Goal: Information Seeking & Learning: Understand process/instructions

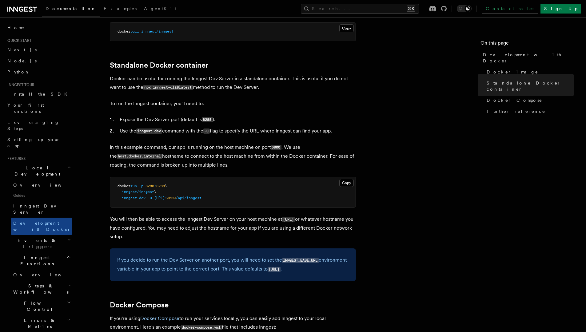
scroll to position [122, 0]
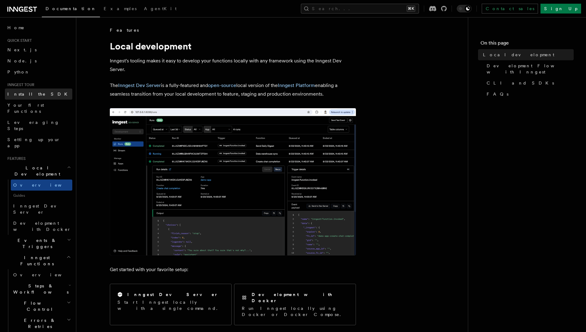
click at [34, 94] on span "Install the SDK" at bounding box center [39, 94] width 64 height 5
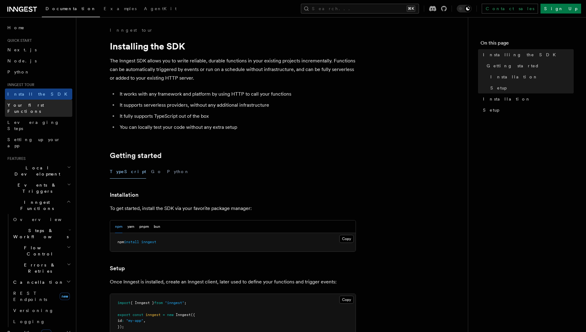
click at [31, 102] on span "Your first Functions" at bounding box center [39, 108] width 65 height 12
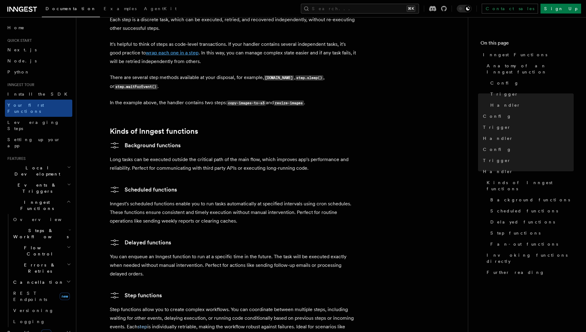
scroll to position [886, 0]
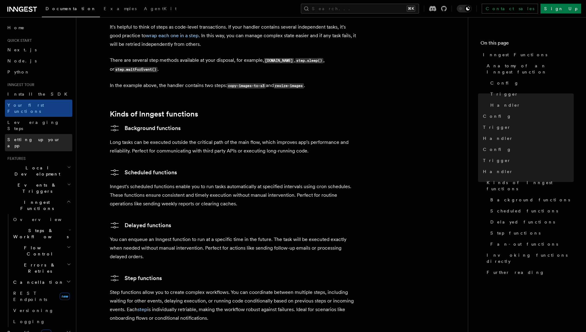
click at [48, 134] on link "Setting up your app" at bounding box center [38, 142] width 67 height 17
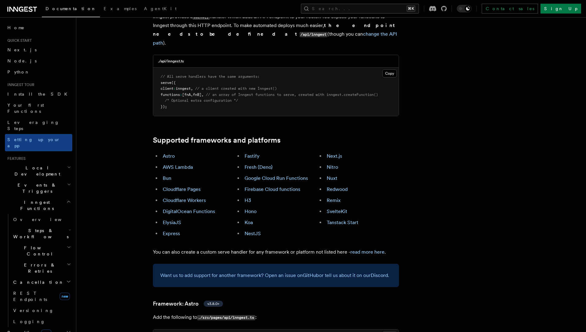
scroll to position [282, 0]
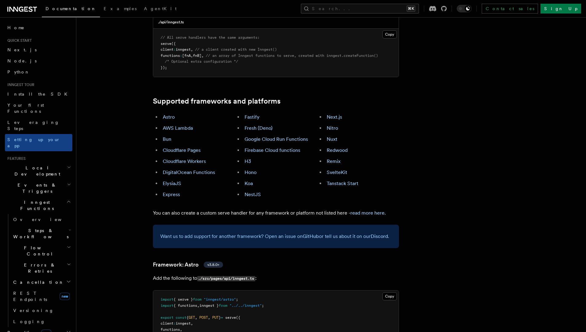
scroll to position [322, 0]
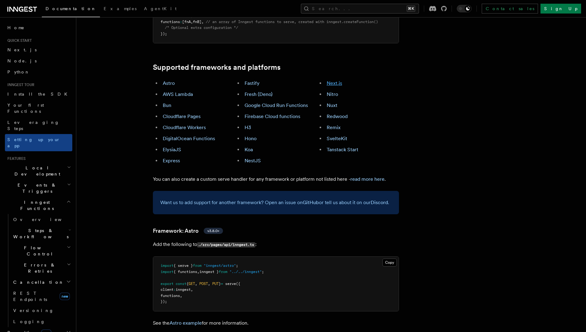
click at [330, 80] on link "Next.js" at bounding box center [334, 83] width 15 height 6
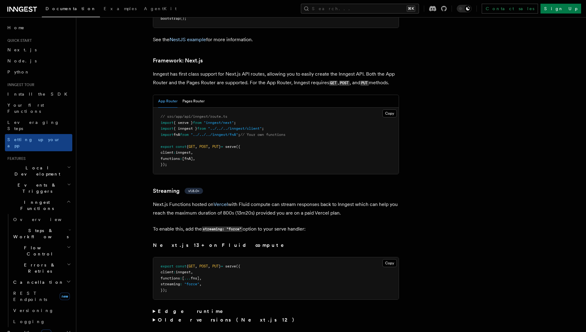
scroll to position [3996, 0]
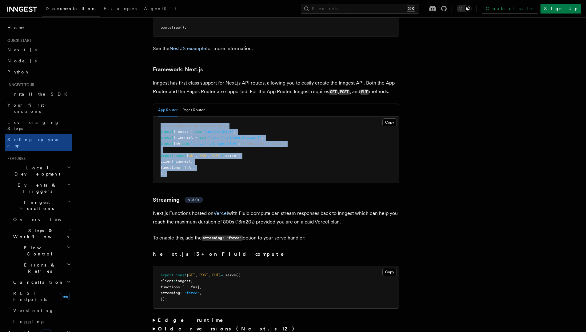
drag, startPoint x: 171, startPoint y: 142, endPoint x: 153, endPoint y: 98, distance: 47.6
click at [153, 117] on pre "// src/app/api/inngest/route.ts import { serve } from "inngest/next" ; import {…" at bounding box center [275, 150] width 245 height 66
copy code "// src/app/api/inngest/route.ts import { serve } from "inngest/next" ; import {…"
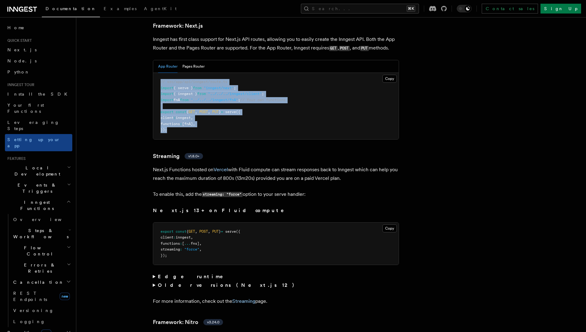
scroll to position [4035, 0]
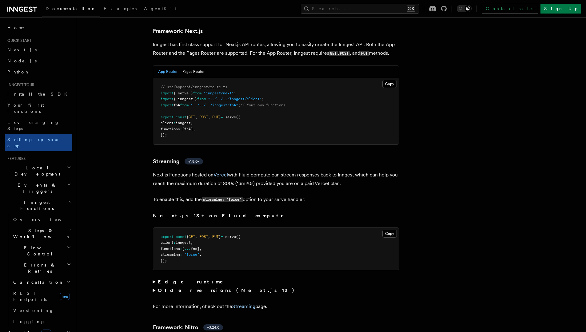
click at [157, 278] on summary "Edge runtime" at bounding box center [276, 282] width 246 height 9
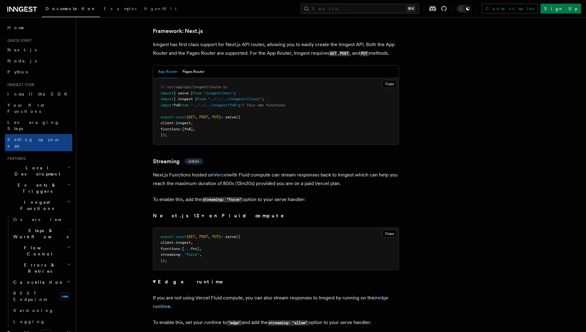
click at [155, 278] on summary "Edge runtime" at bounding box center [276, 282] width 246 height 9
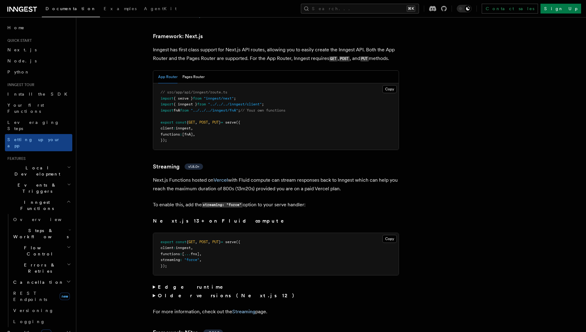
scroll to position [64, 0]
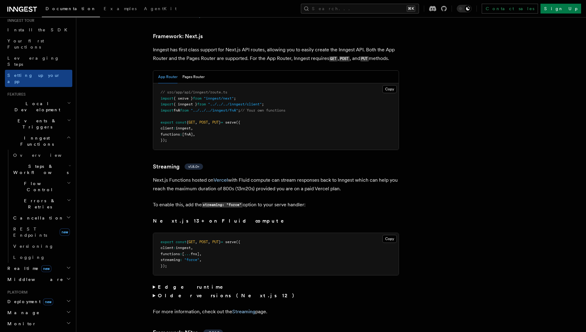
click at [58, 296] on h2 "Deployment new" at bounding box center [38, 301] width 67 height 11
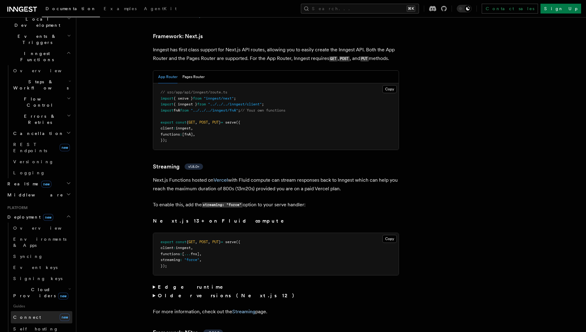
scroll to position [158, 0]
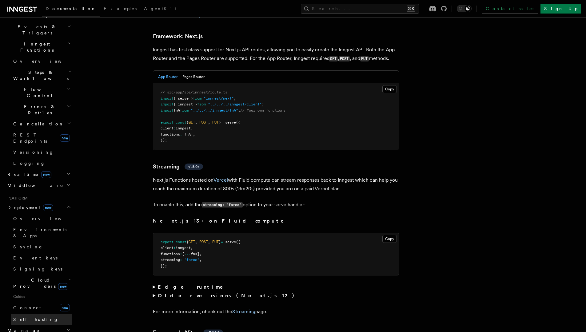
click at [41, 314] on link "Self hosting" at bounding box center [42, 319] width 62 height 11
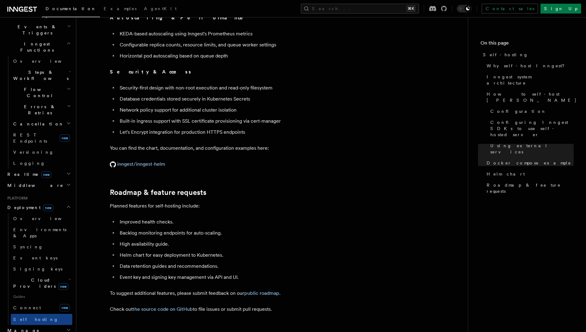
scroll to position [2050, 0]
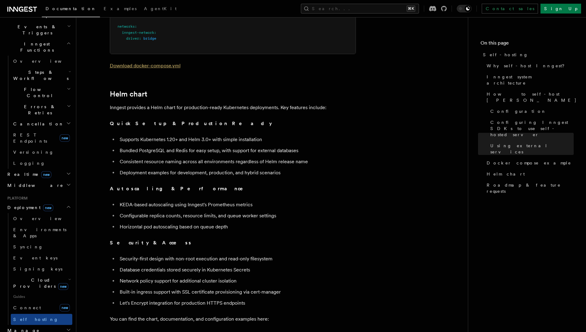
click at [158, 63] on link "Download docker-compose.yml" at bounding box center [145, 66] width 71 height 6
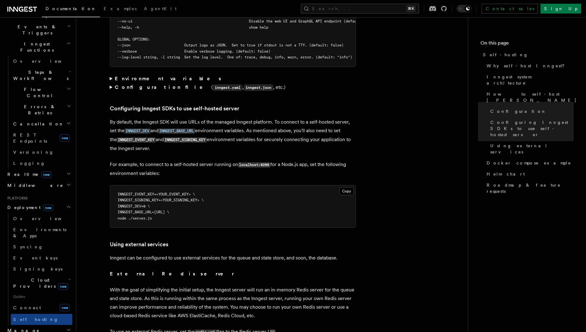
scroll to position [1240, 0]
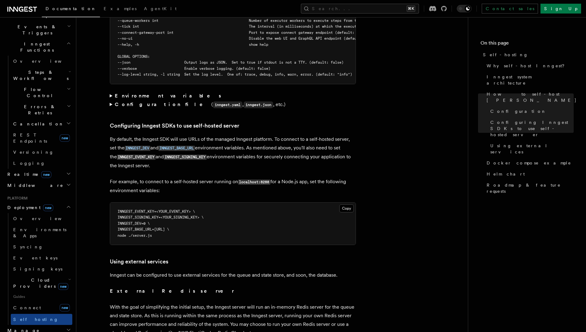
click at [113, 92] on summary "Environment variables" at bounding box center [233, 96] width 246 height 9
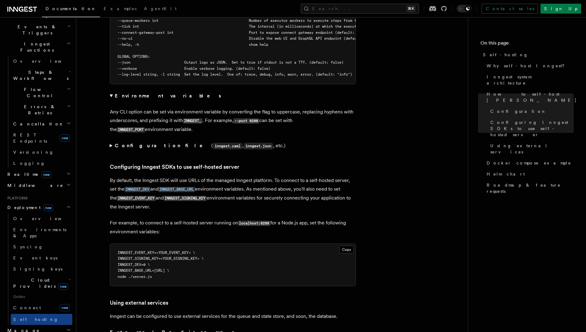
click at [111, 92] on summary "Environment variables" at bounding box center [233, 96] width 246 height 9
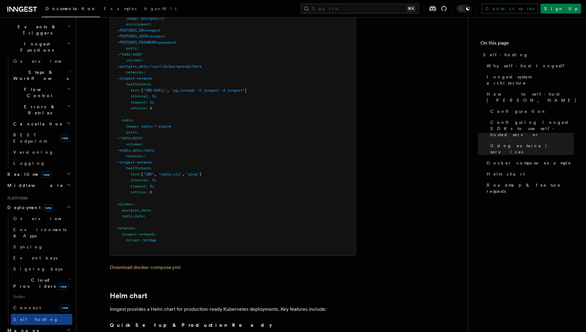
scroll to position [1869, 0]
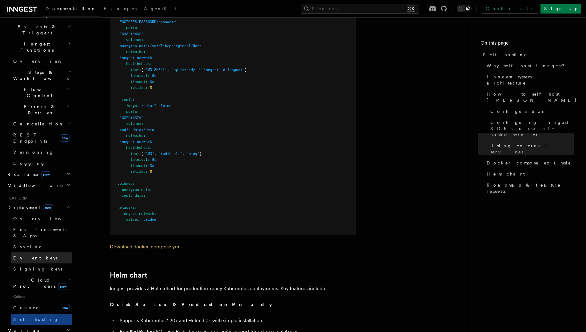
click at [42, 253] on link "Event keys" at bounding box center [42, 258] width 62 height 11
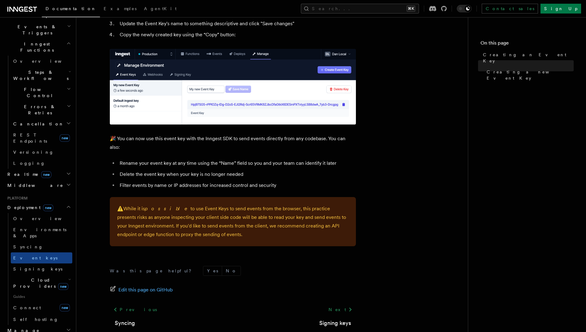
scroll to position [334, 0]
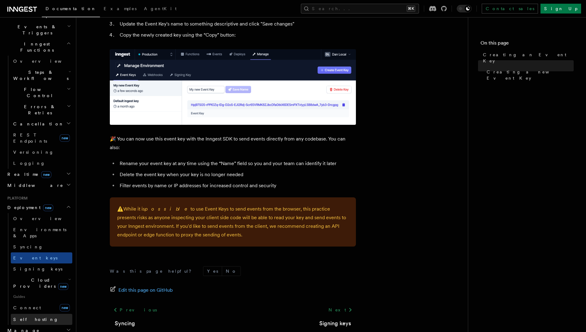
click at [33, 317] on span "Self hosting" at bounding box center [35, 319] width 45 height 5
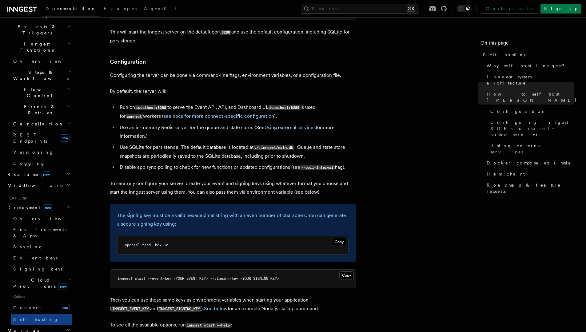
scroll to position [798, 0]
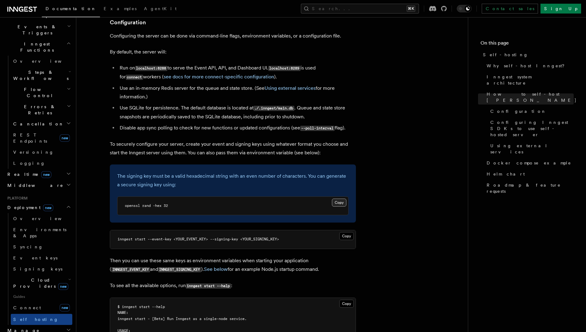
click at [337, 199] on button "Copy Copied" at bounding box center [339, 203] width 14 height 8
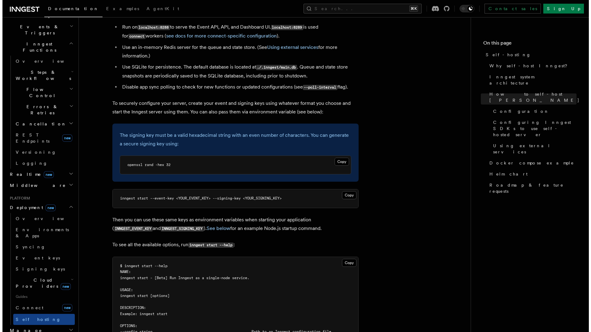
scroll to position [876, 0]
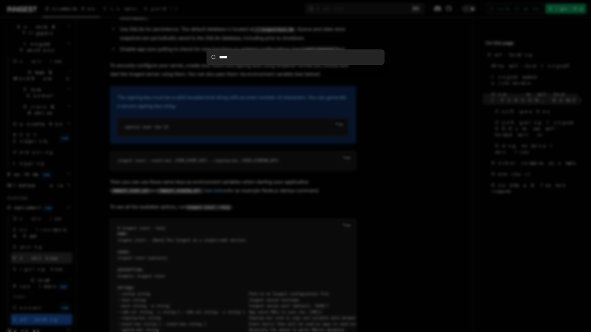
type input "******"
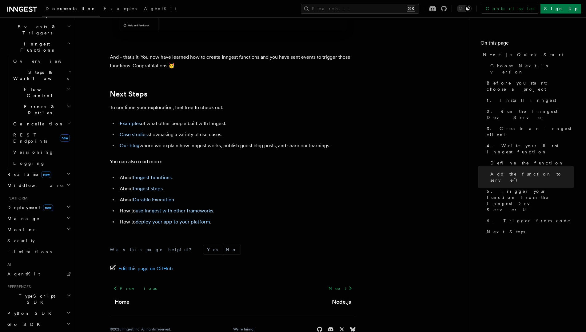
scroll to position [3811, 0]
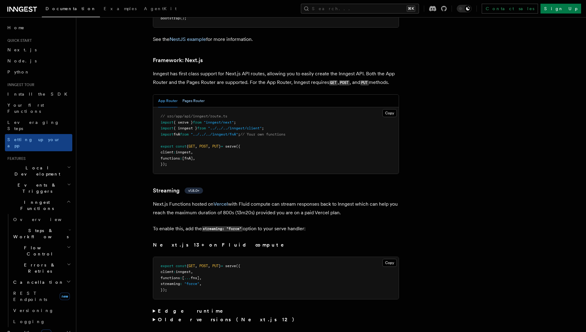
click at [186, 95] on button "Pages Router" at bounding box center [193, 101] width 22 height 13
click at [169, 95] on button "App Router" at bounding box center [167, 101] width 19 height 13
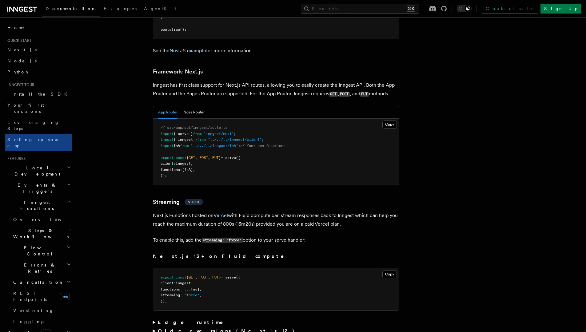
click at [44, 165] on span "Local Development" at bounding box center [36, 171] width 62 height 12
click at [51, 162] on h2 "Local Development" at bounding box center [38, 170] width 67 height 17
click at [39, 165] on span "Local Development" at bounding box center [36, 171] width 62 height 12
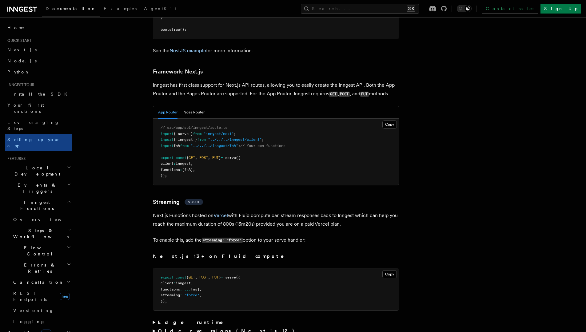
click at [39, 165] on span "Local Development" at bounding box center [36, 171] width 62 height 12
click at [49, 91] on link "Install the SDK" at bounding box center [38, 94] width 67 height 11
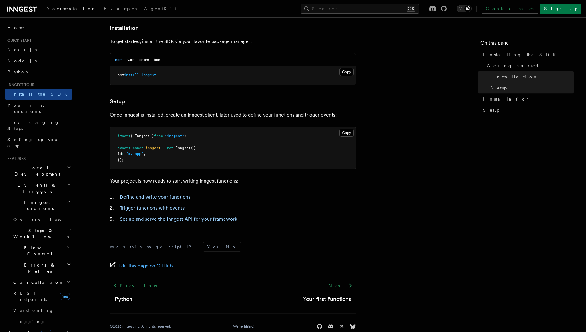
scroll to position [178, 0]
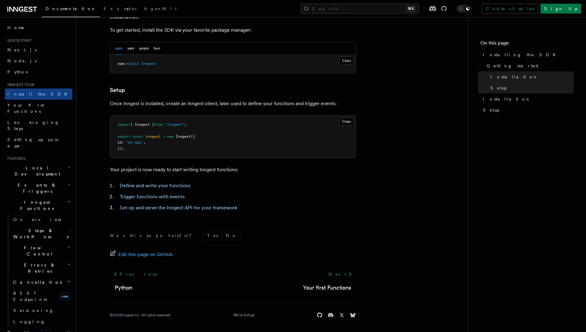
click at [398, 157] on article "Inngest tour Installing the SDK The Inngest SDK allows you to write reliable, d…" at bounding box center [272, 91] width 372 height 485
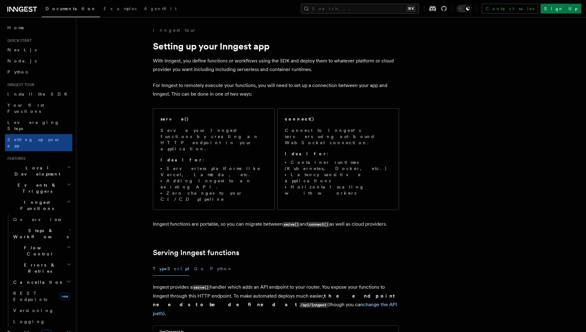
click at [307, 84] on p "For Inngest to remotely execute your functions, you will need to set up a conne…" at bounding box center [276, 89] width 246 height 17
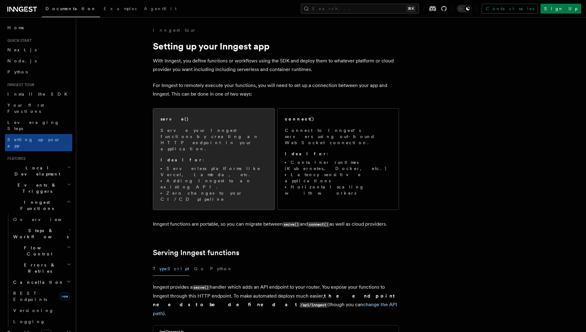
click at [205, 142] on span "Serve your Inngest functions by creating an HTTP endpoint in your application. …" at bounding box center [214, 164] width 106 height 75
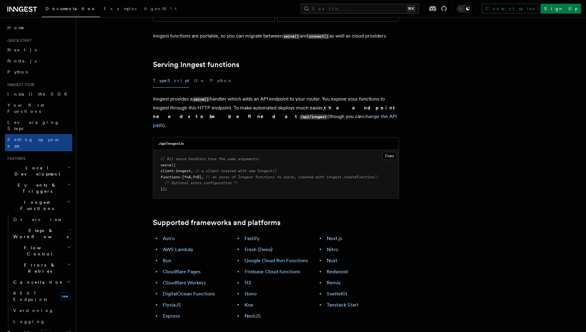
scroll to position [172, 0]
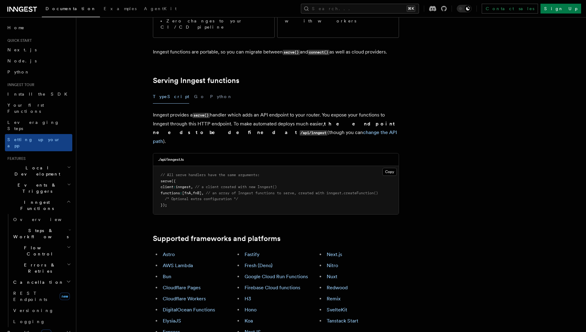
click at [277, 111] on p "Inngest provides a serve() handler which adds an API endpoint to your router. Y…" at bounding box center [276, 128] width 246 height 35
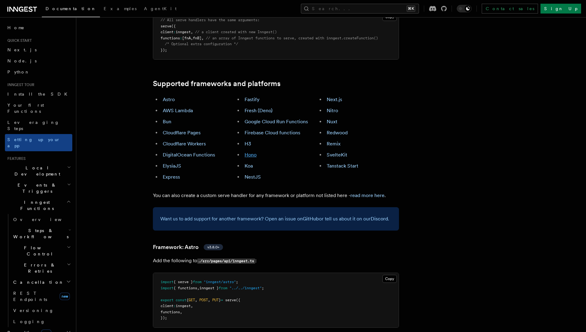
scroll to position [327, 0]
click at [252, 175] on link "NestJS" at bounding box center [253, 178] width 16 height 6
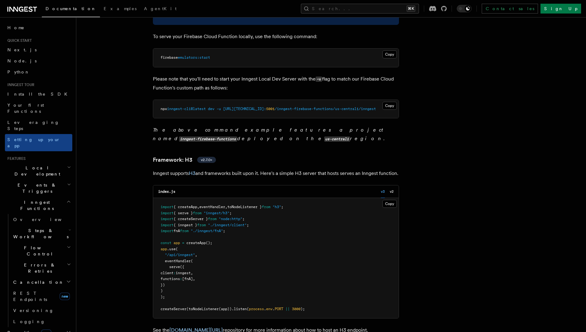
scroll to position [226, 0]
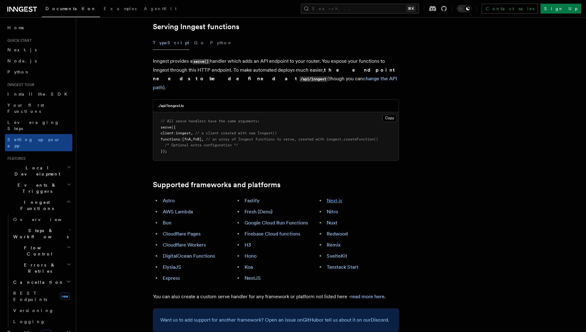
click at [328, 198] on link "Next.js" at bounding box center [334, 201] width 15 height 6
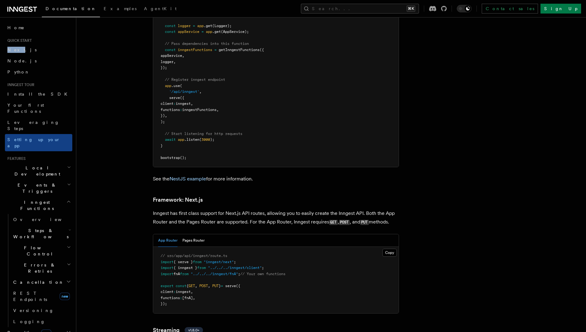
scroll to position [4005, 0]
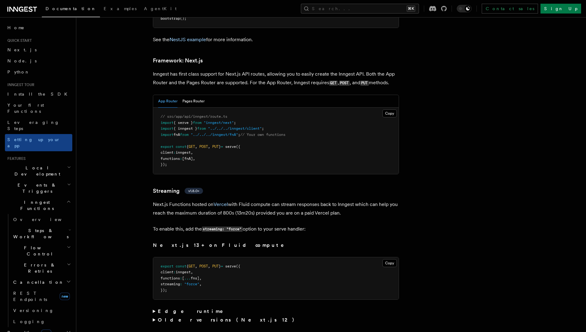
click at [269, 118] on pre "// src/app/api/inngest/route.ts import { serve } from "inngest/next" ; import {…" at bounding box center [275, 141] width 245 height 66
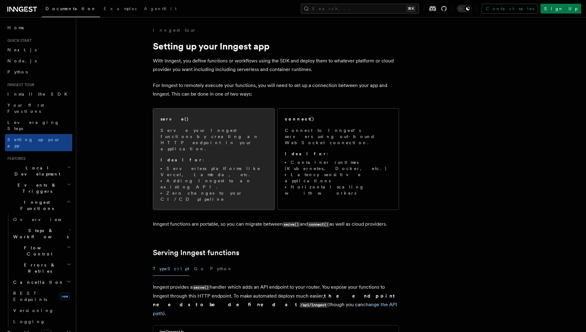
click at [207, 128] on p "Serve your Inngest functions by creating an HTTP endpoint in your application." at bounding box center [214, 139] width 106 height 25
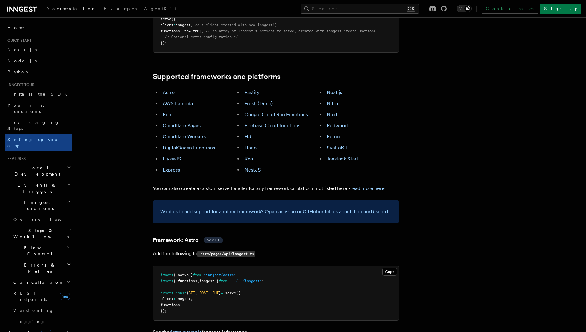
scroll to position [269, 0]
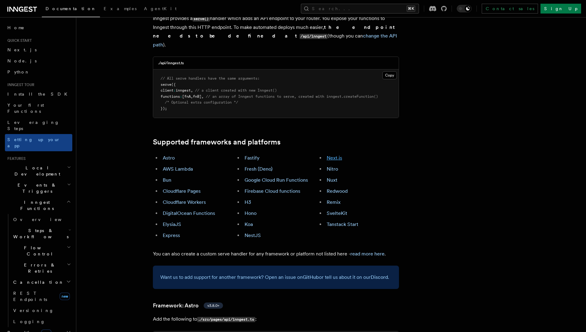
click at [335, 155] on link "Next.js" at bounding box center [334, 158] width 15 height 6
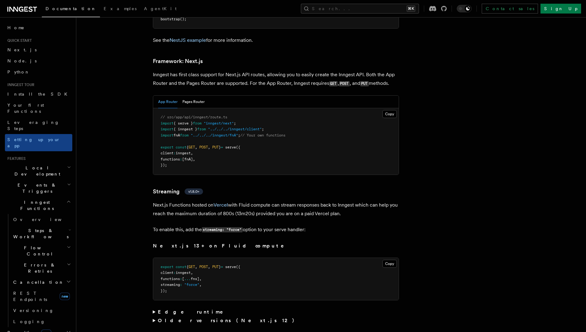
scroll to position [4005, 0]
click at [334, 122] on pre "// src/app/api/inngest/route.ts import { serve } from "inngest/next" ; import {…" at bounding box center [275, 141] width 245 height 66
click at [186, 95] on button "Pages Router" at bounding box center [193, 101] width 22 height 13
click at [173, 95] on button "App Router" at bounding box center [167, 101] width 19 height 13
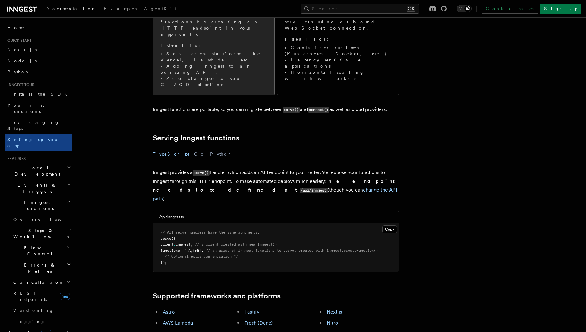
scroll to position [0, 0]
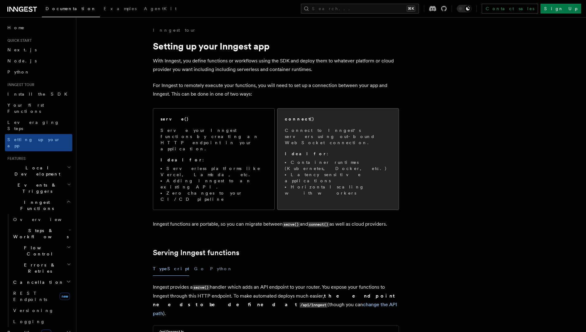
click at [352, 184] on li "Horizontal scaling with workers" at bounding box center [338, 190] width 106 height 12
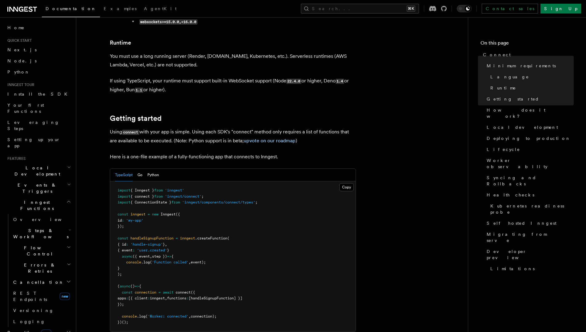
scroll to position [317, 0]
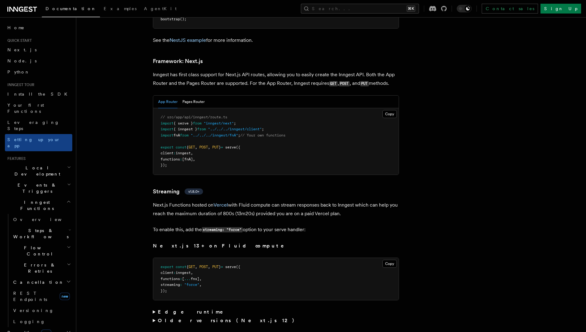
scroll to position [4005, 0]
click at [369, 13] on button "Search... ⌘K" at bounding box center [360, 9] width 118 height 10
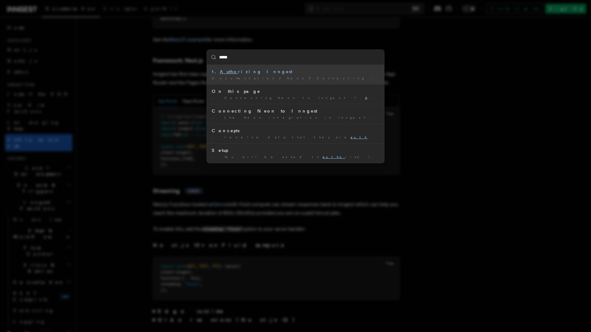
type input "******"
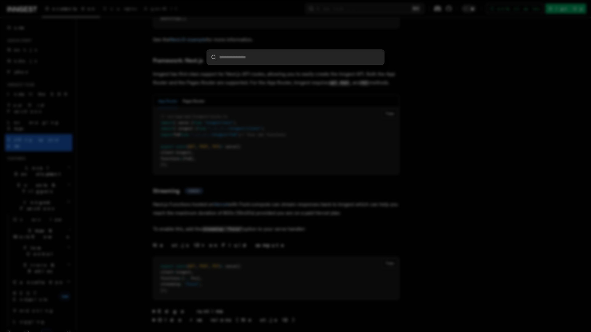
paste input "**********"
type input "**********"
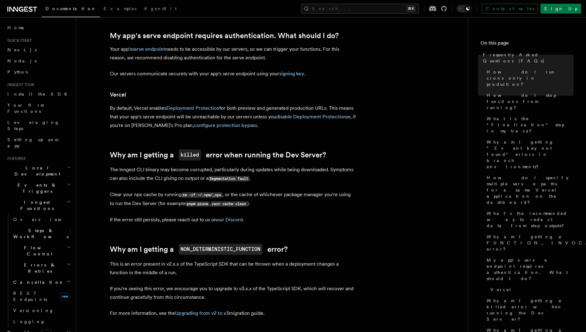
scroll to position [725, 0]
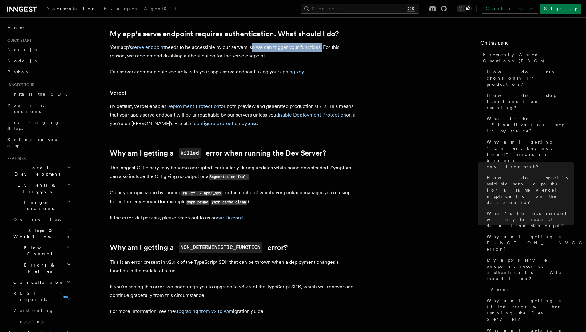
drag, startPoint x: 298, startPoint y: 48, endPoint x: 321, endPoint y: 50, distance: 22.9
click at [321, 50] on p "Your app's serve endpoint needs to be accessible by our servers, so we can trig…" at bounding box center [233, 51] width 246 height 17
drag, startPoint x: 159, startPoint y: 54, endPoint x: 265, endPoint y: 50, distance: 105.9
click at [265, 50] on article "Frequently Asked Questions (FAQs) How do I run crons only in production? How do…" at bounding box center [272, 4] width 372 height 1404
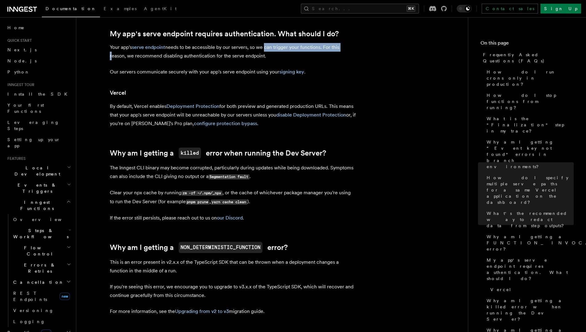
click at [265, 50] on p "Your app's serve endpoint needs to be accessible by our servers, so we can trig…" at bounding box center [233, 51] width 246 height 17
drag, startPoint x: 164, startPoint y: 58, endPoint x: 331, endPoint y: 55, distance: 166.8
click at [331, 55] on p "Your app's serve endpoint needs to be accessible by our servers, so we can trig…" at bounding box center [233, 51] width 246 height 17
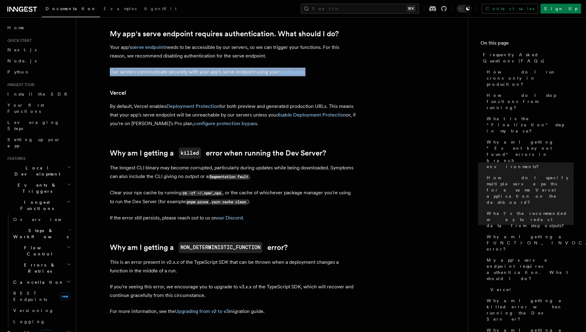
drag, startPoint x: 227, startPoint y: 67, endPoint x: 348, endPoint y: 73, distance: 120.7
click at [348, 73] on article "Frequently Asked Questions (FAQs) How do I run crons only in production? How do…" at bounding box center [272, 4] width 372 height 1404
click at [348, 73] on p "Our servers communicate securely with your app's serve endpoint using your sign…" at bounding box center [233, 72] width 246 height 9
drag, startPoint x: 218, startPoint y: 74, endPoint x: 240, endPoint y: 74, distance: 21.9
click at [239, 74] on p "Our servers communicate securely with your app's serve endpoint using your sign…" at bounding box center [233, 72] width 246 height 9
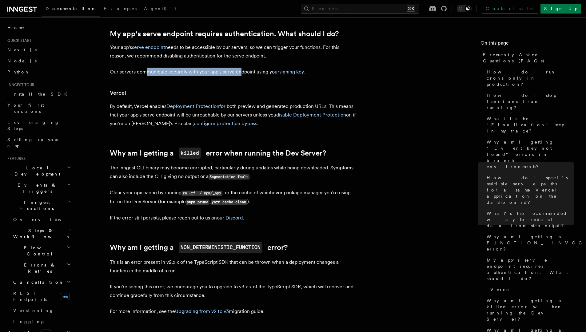
drag, startPoint x: 240, startPoint y: 74, endPoint x: 243, endPoint y: 83, distance: 9.1
click at [240, 74] on p "Our servers communicate securely with your app's serve endpoint using your sign…" at bounding box center [233, 72] width 246 height 9
drag, startPoint x: 209, startPoint y: 71, endPoint x: 269, endPoint y: 67, distance: 61.1
click at [264, 68] on p "Our servers communicate securely with your app's serve endpoint using your sign…" at bounding box center [233, 72] width 246 height 9
click at [264, 67] on article "Frequently Asked Questions (FAQs) How do I run crons only in production? How do…" at bounding box center [272, 4] width 372 height 1404
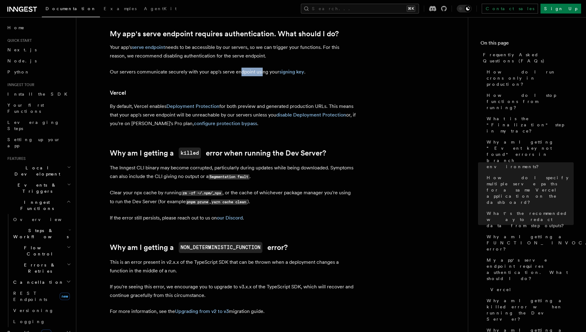
drag, startPoint x: 238, startPoint y: 70, endPoint x: 264, endPoint y: 70, distance: 26.2
click at [260, 70] on p "Our servers communicate securely with your app's serve endpoint using your sign…" at bounding box center [233, 72] width 246 height 9
click at [264, 70] on p "Our servers communicate securely with your app's serve endpoint using your sign…" at bounding box center [233, 72] width 246 height 9
click at [276, 87] on article "Frequently Asked Questions (FAQs) How do I run crons only in production? How do…" at bounding box center [272, 4] width 372 height 1404
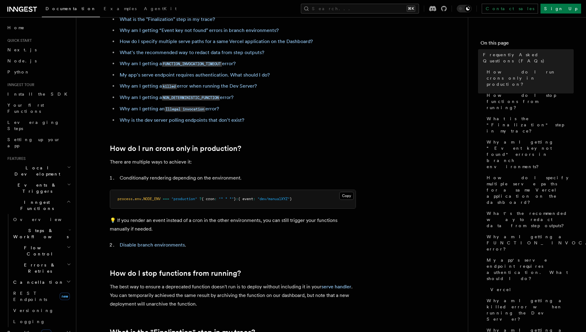
scroll to position [0, 0]
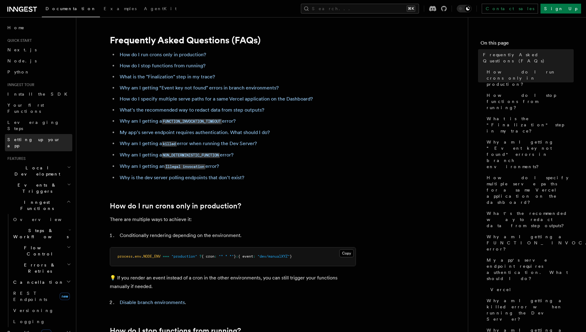
click at [46, 134] on link "Setting up your app" at bounding box center [38, 142] width 67 height 17
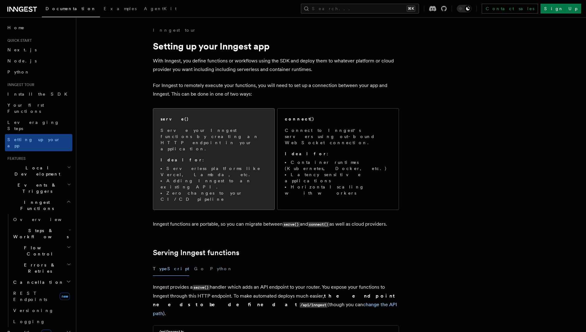
click at [198, 121] on div "serve()" at bounding box center [214, 119] width 106 height 6
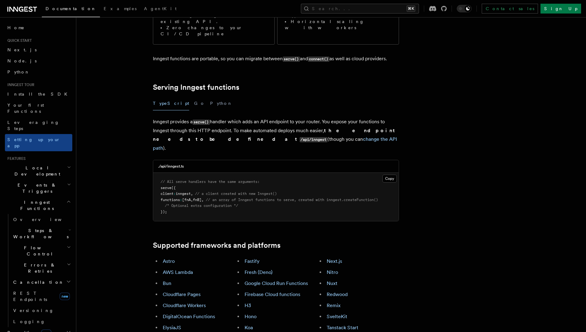
scroll to position [188, 0]
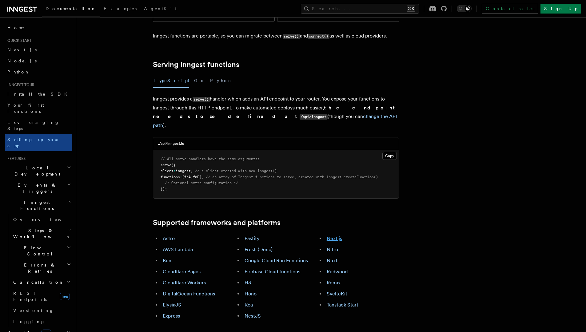
click at [335, 236] on link "Next.js" at bounding box center [334, 239] width 15 height 6
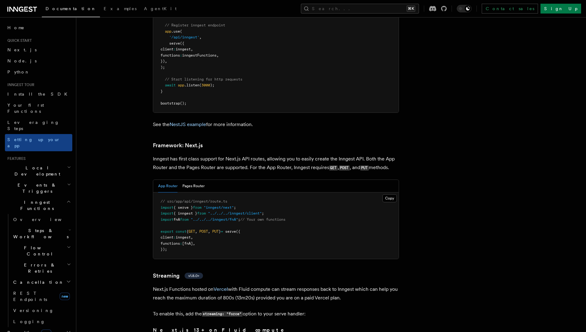
scroll to position [4005, 0]
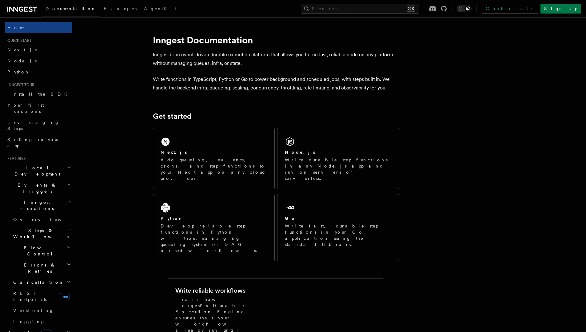
scroll to position [172, 0]
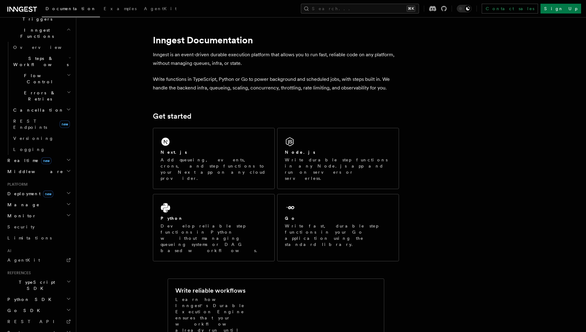
click at [31, 191] on span "Deployment new" at bounding box center [29, 194] width 48 height 6
click at [31, 303] on span "Self hosting" at bounding box center [35, 305] width 45 height 5
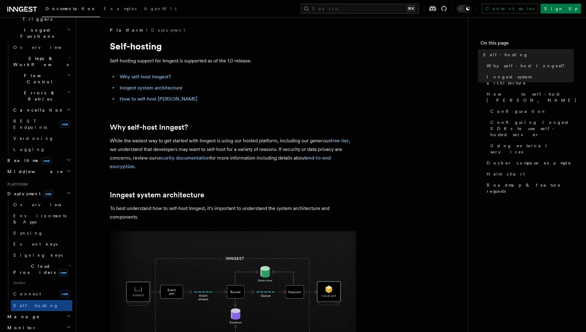
click at [157, 91] on li "Inngest system architecture" at bounding box center [237, 88] width 238 height 9
click at [155, 98] on link "How to self-host [PERSON_NAME]" at bounding box center [159, 99] width 78 height 6
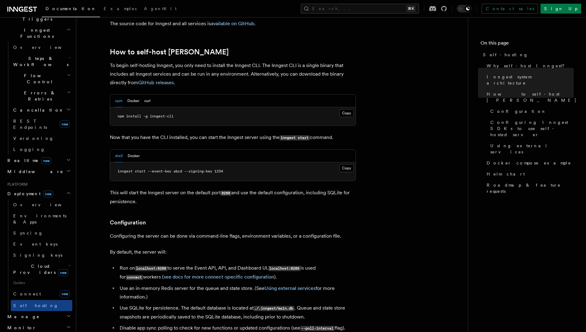
scroll to position [598, 0]
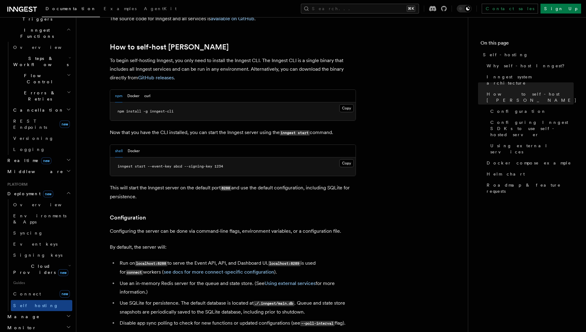
click at [220, 128] on p "Now that you have the CLI installed, you can start the Inngest server using the…" at bounding box center [233, 132] width 246 height 9
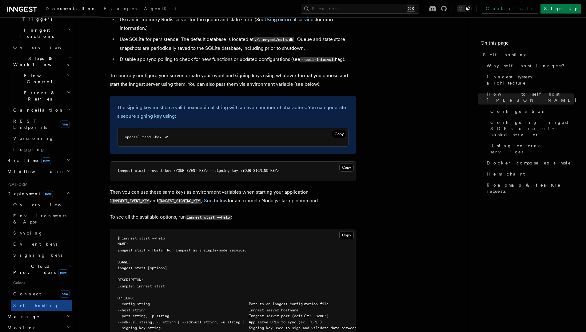
scroll to position [824, 0]
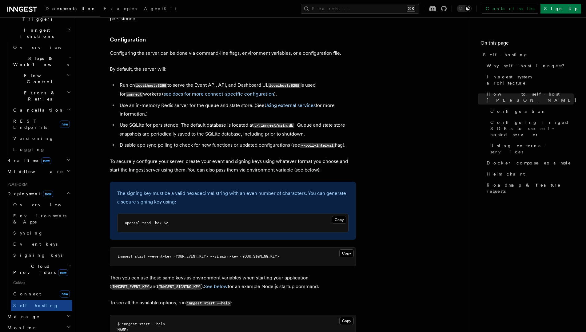
click at [185, 141] on li "Disable app sync polling to check for new functions or updated configurations (…" at bounding box center [237, 145] width 238 height 9
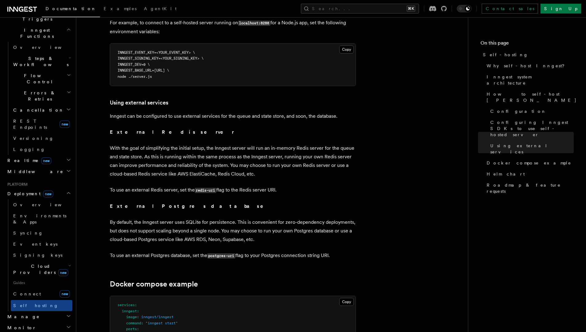
scroll to position [1396, 0]
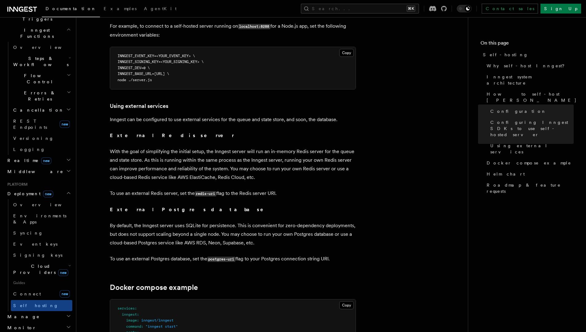
click at [340, 189] on p "To use an external Redis server, set the redis-uri flag to the Redis server URI." at bounding box center [233, 193] width 246 height 9
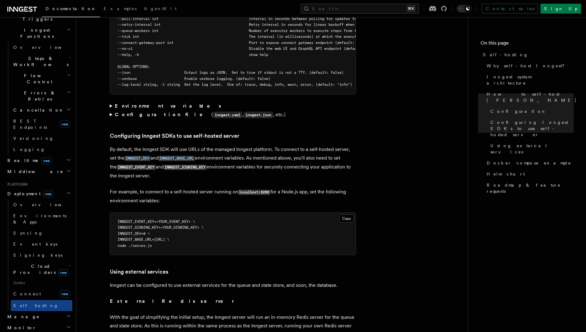
scroll to position [1229, 0]
click at [142, 232] on span "INNGEST_DEV=0 \" at bounding box center [134, 234] width 32 height 4
click at [178, 221] on pre "INNGEST_EVENT_KEY=<YOUR_EVENT_KEY> \ INNGEST_SIGNING_KEY=<YOUR_SIGNING_KEY> \ I…" at bounding box center [232, 234] width 245 height 42
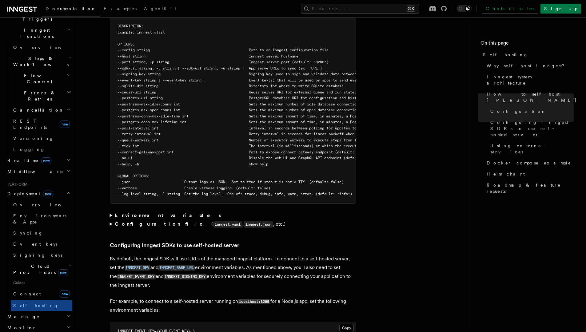
scroll to position [1139, 0]
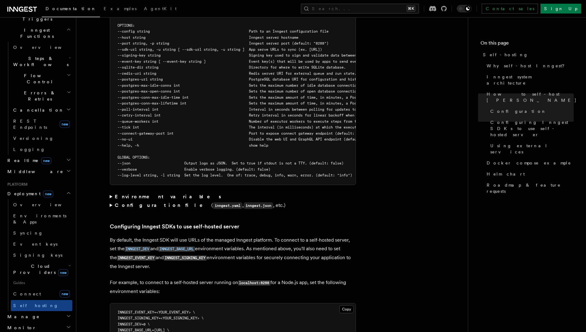
click at [111, 193] on summary "Environment variables" at bounding box center [233, 197] width 246 height 9
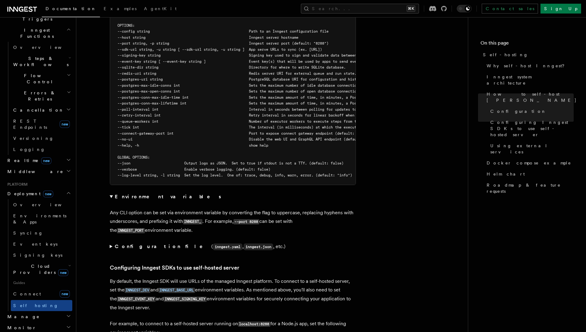
click at [111, 193] on summary "Environment variables" at bounding box center [233, 197] width 246 height 9
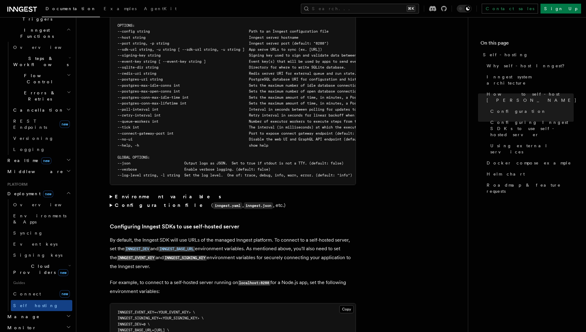
click at [111, 201] on summary "Configuration file ( inngest.yaml , inngest.json , etc.)" at bounding box center [233, 205] width 246 height 9
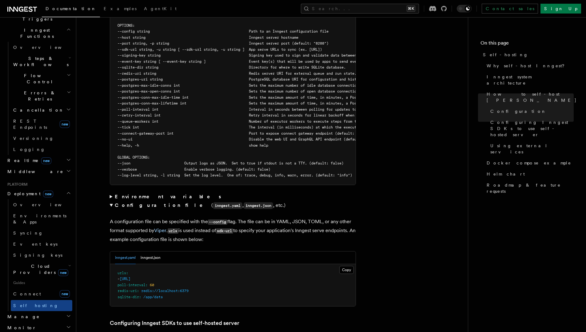
click at [111, 201] on summary "Configuration file ( inngest.yaml , inngest.json , etc.)" at bounding box center [233, 205] width 246 height 9
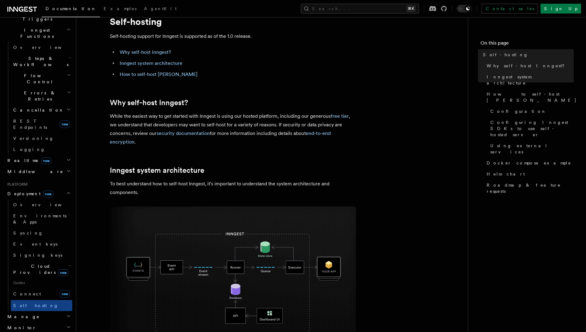
scroll to position [0, 0]
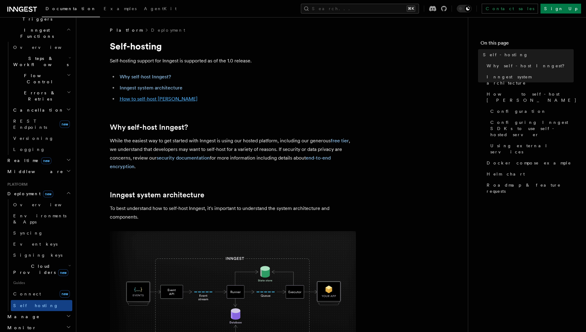
click at [150, 97] on link "How to self-host [PERSON_NAME]" at bounding box center [159, 99] width 78 height 6
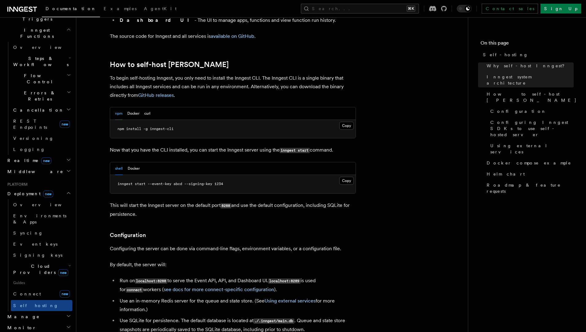
scroll to position [598, 0]
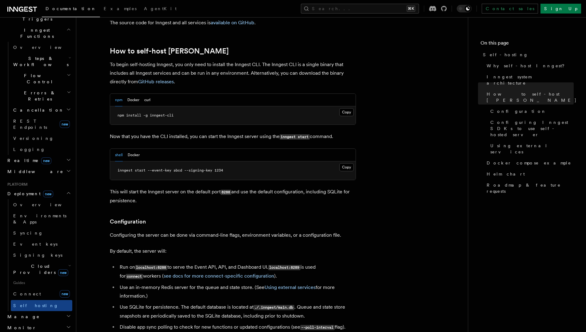
click at [271, 60] on p "To begin self-hosting Inngest, you only need to install the Inngest CLI. The In…" at bounding box center [233, 73] width 246 height 26
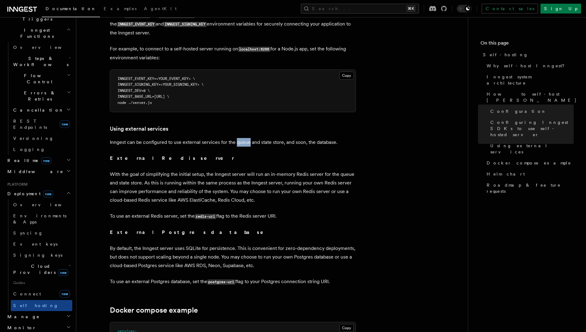
scroll to position [1382, 0]
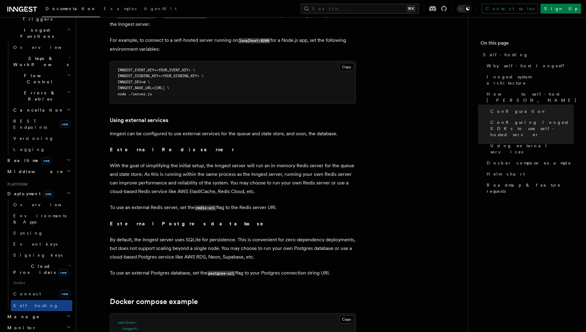
click at [215, 182] on p "With the goal of simplifying the initial setup, the Inngest server will run an …" at bounding box center [233, 179] width 246 height 34
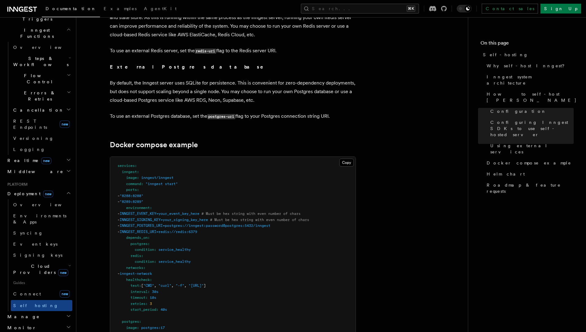
scroll to position [1549, 0]
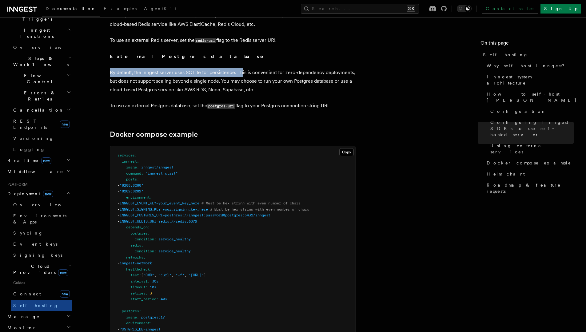
drag, startPoint x: 198, startPoint y: 64, endPoint x: 241, endPoint y: 61, distance: 43.2
click at [241, 68] on p "By default, the Inngest server uses SQLite for persistence. This is convenient …" at bounding box center [233, 81] width 246 height 26
drag, startPoint x: 239, startPoint y: 60, endPoint x: 348, endPoint y: 59, distance: 108.9
click at [346, 68] on p "By default, the Inngest server uses SQLite for persistence. This is convenient …" at bounding box center [233, 81] width 246 height 26
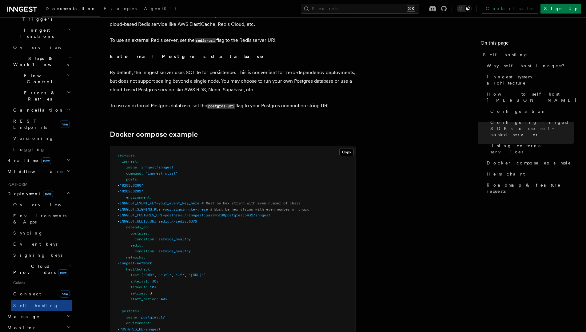
click at [349, 68] on p "By default, the Inngest server uses SQLite for persistence. This is convenient …" at bounding box center [233, 81] width 246 height 26
drag, startPoint x: 143, startPoint y: 70, endPoint x: 220, endPoint y: 71, distance: 76.9
click at [220, 71] on p "By default, the Inngest server uses SQLite for persistence. This is convenient …" at bounding box center [233, 81] width 246 height 26
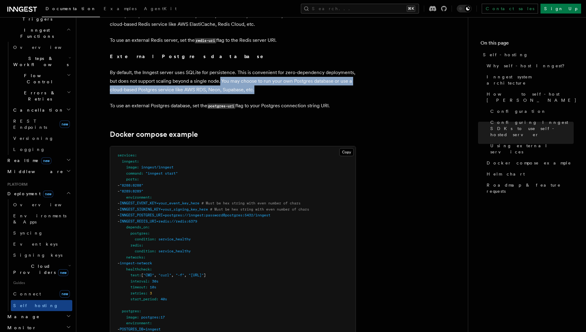
drag, startPoint x: 221, startPoint y: 71, endPoint x: 268, endPoint y: 75, distance: 47.3
click at [267, 75] on p "By default, the Inngest server uses SQLite for persistence. This is convenient …" at bounding box center [233, 81] width 246 height 26
click at [268, 75] on p "By default, the Inngest server uses SQLite for persistence. This is convenient …" at bounding box center [233, 81] width 246 height 26
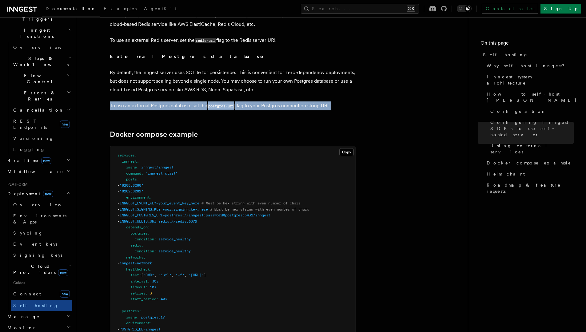
drag, startPoint x: 98, startPoint y: 93, endPoint x: 201, endPoint y: 98, distance: 103.5
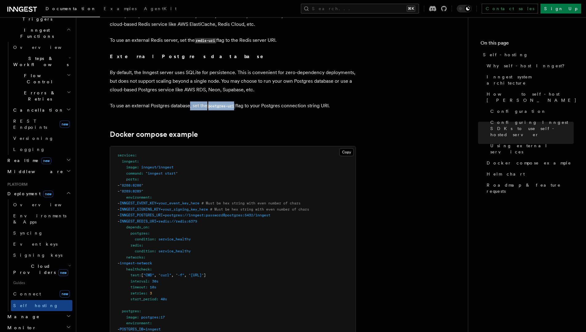
drag, startPoint x: 202, startPoint y: 92, endPoint x: 236, endPoint y: 92, distance: 33.2
click at [236, 102] on p "To use an external Postgres database, set the postgres-uri flag to your Postgre…" at bounding box center [233, 106] width 246 height 9
click at [235, 104] on code "postgres-uri" at bounding box center [221, 106] width 28 height 5
drag, startPoint x: 290, startPoint y: 91, endPoint x: 334, endPoint y: 92, distance: 43.7
click at [334, 102] on p "To use an external Postgres database, set the postgres-uri flag to your Postgre…" at bounding box center [233, 106] width 246 height 9
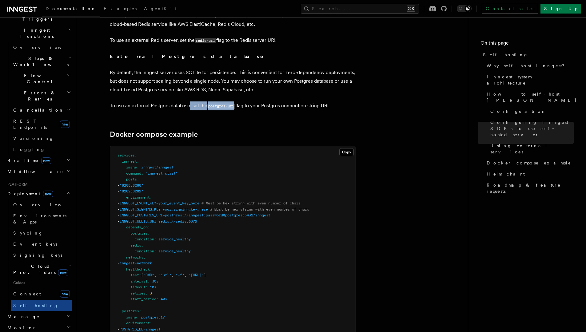
click at [334, 102] on p "To use an external Postgres database, set the postgres-uri flag to your Postgre…" at bounding box center [233, 106] width 246 height 9
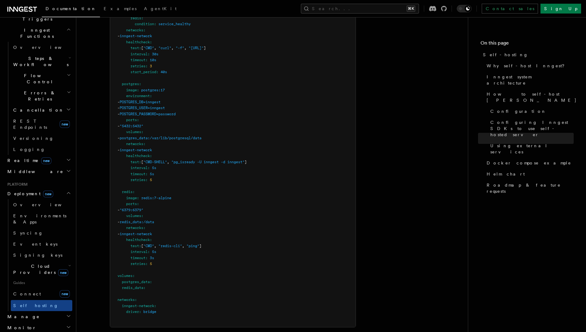
scroll to position [1728, 0]
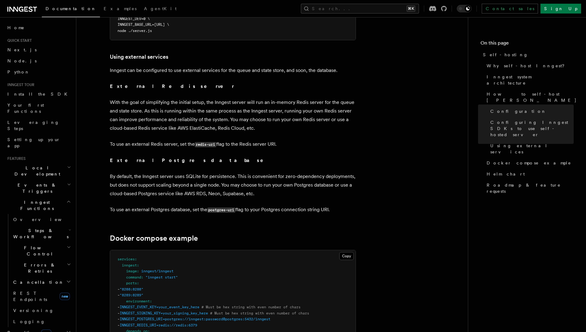
scroll to position [1442, 0]
